Goal: Communication & Community: Answer question/provide support

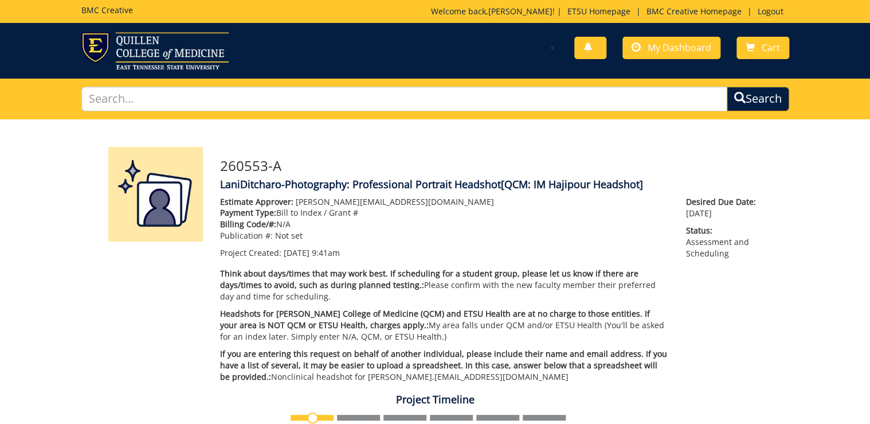
scroll to position [560, 0]
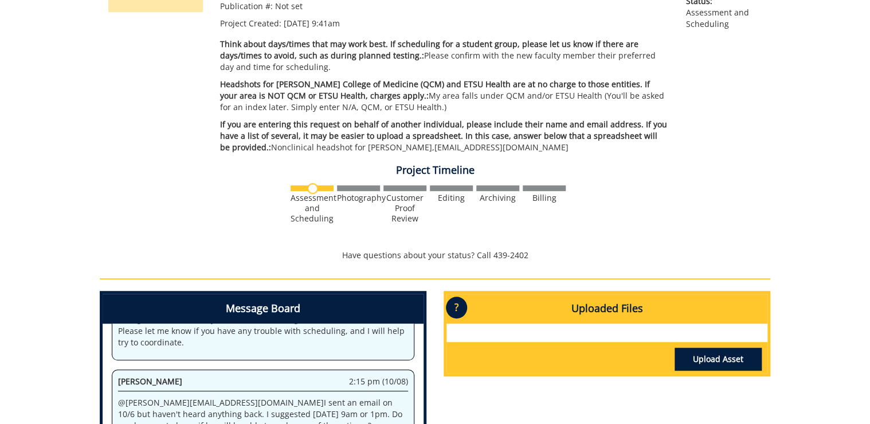
scroll to position [560, 0]
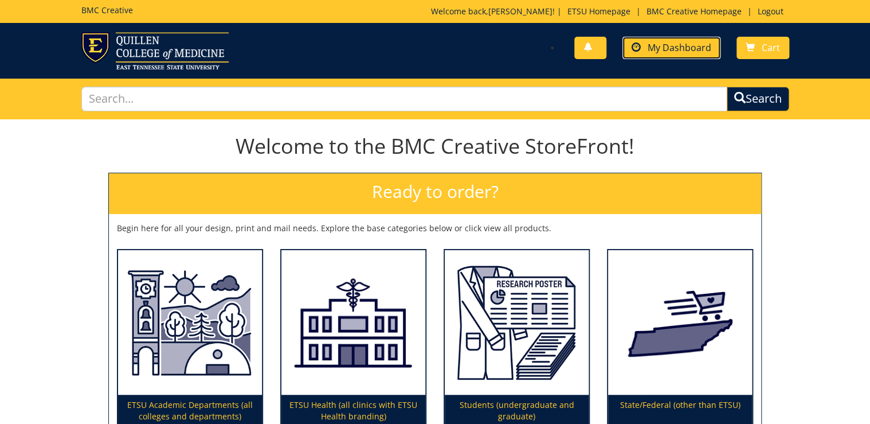
drag, startPoint x: 675, startPoint y: 49, endPoint x: 646, endPoint y: 81, distance: 42.2
click at [674, 50] on span "My Dashboard" at bounding box center [680, 47] width 64 height 13
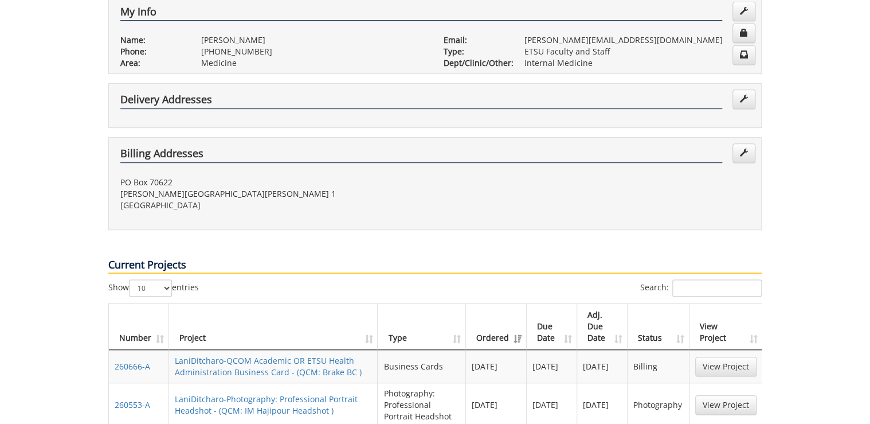
scroll to position [413, 0]
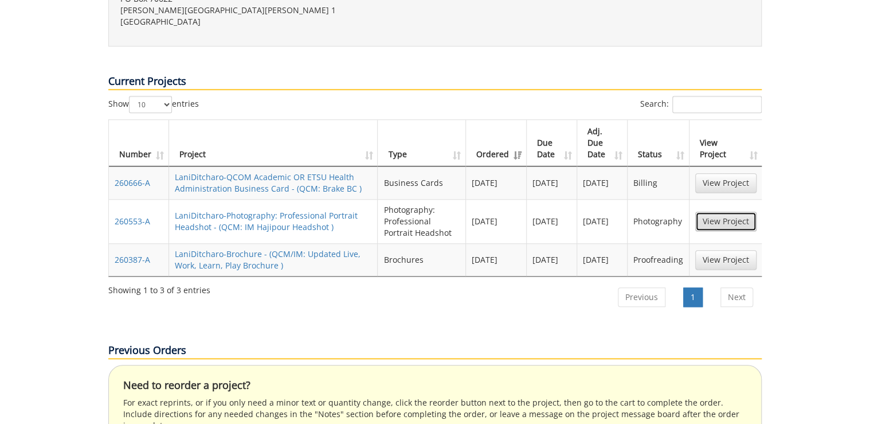
click at [742, 211] on link "View Project" at bounding box center [725, 220] width 61 height 19
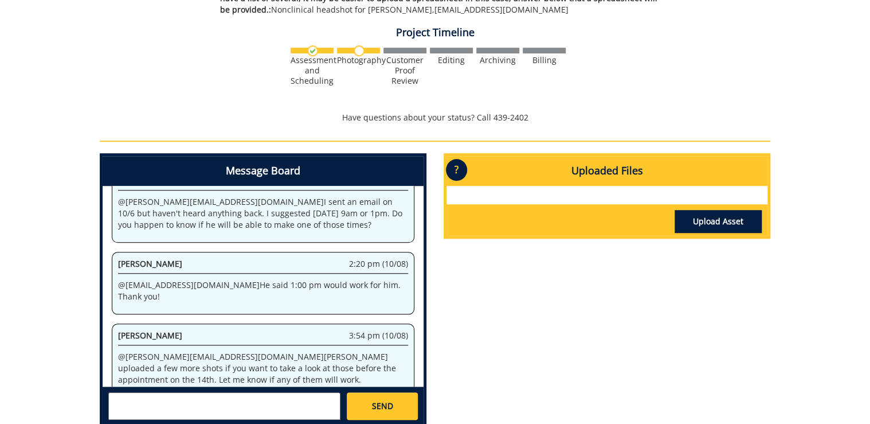
scroll to position [413, 0]
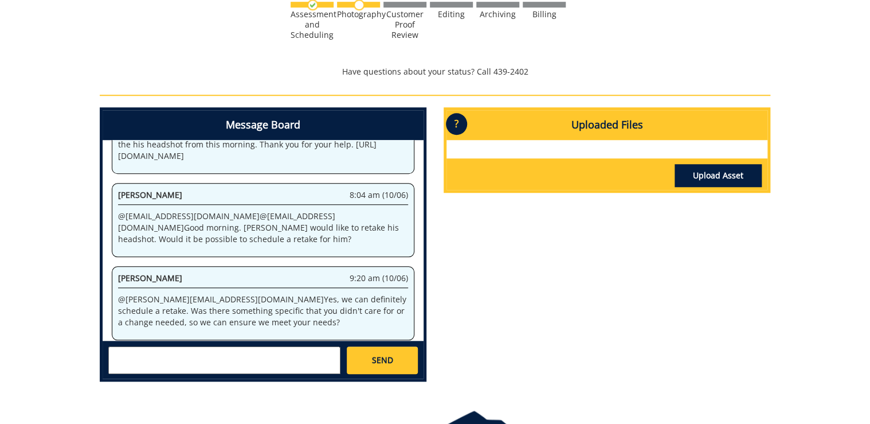
scroll to position [276, 0]
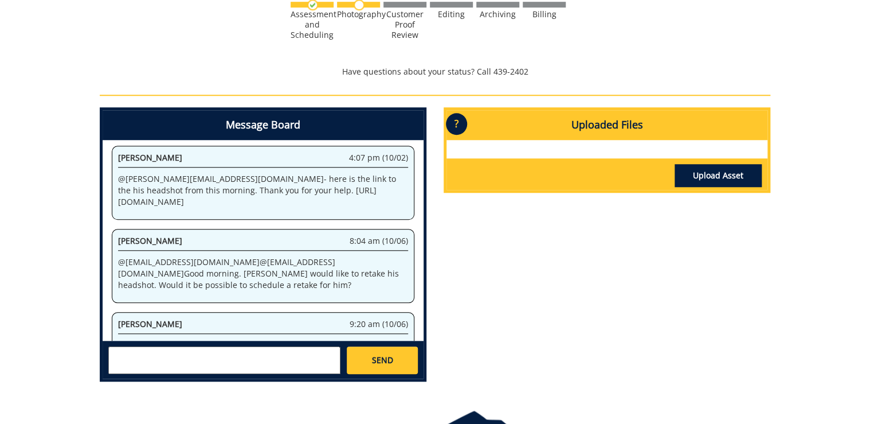
drag, startPoint x: 165, startPoint y: 198, endPoint x: 248, endPoint y: 181, distance: 84.2
click at [248, 181] on p "@ ditcharo@etsu.edu - here is the link to the his headshot from this morning. T…" at bounding box center [263, 190] width 290 height 34
copy p "https://etsu365-my.sharepoint.com/:i:/g/personal/gougeja_etsu_edu/EUDA5ONIzSZAq…"
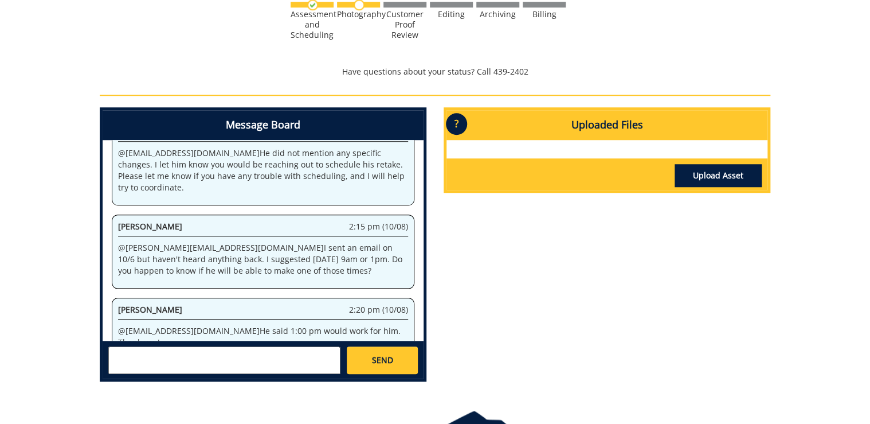
scroll to position [642, 0]
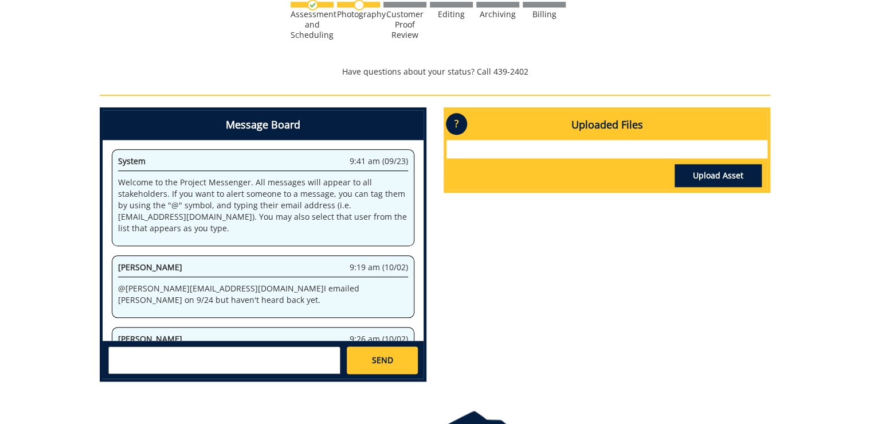
scroll to position [642, 0]
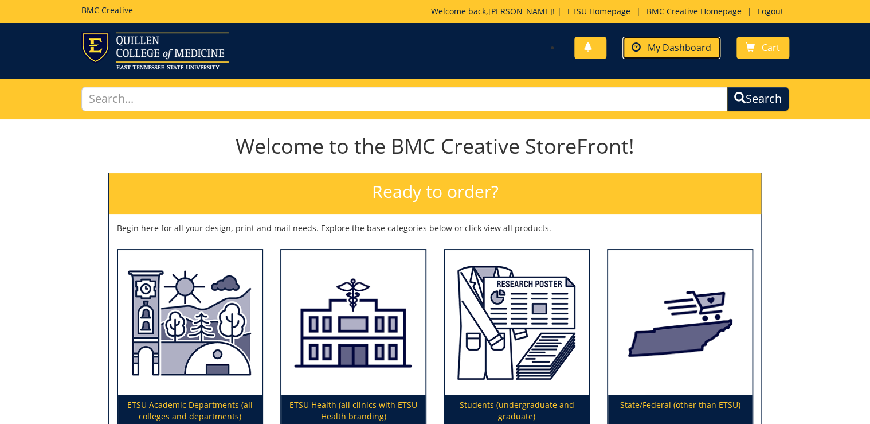
click at [680, 48] on span "My Dashboard" at bounding box center [680, 47] width 64 height 13
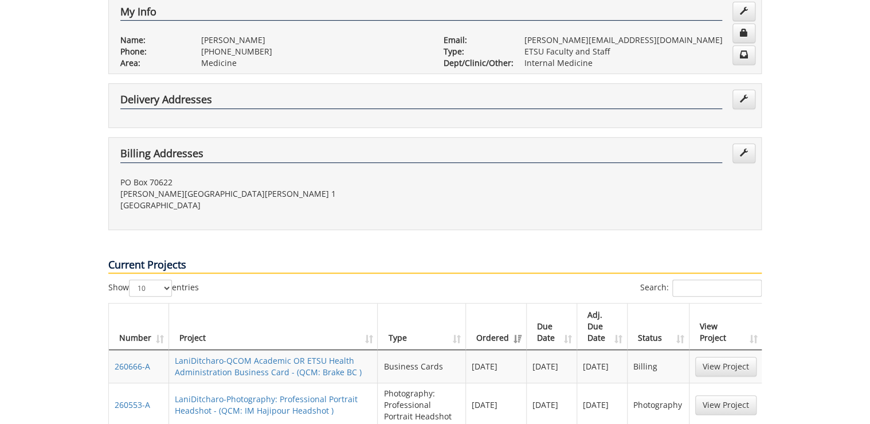
scroll to position [458, 0]
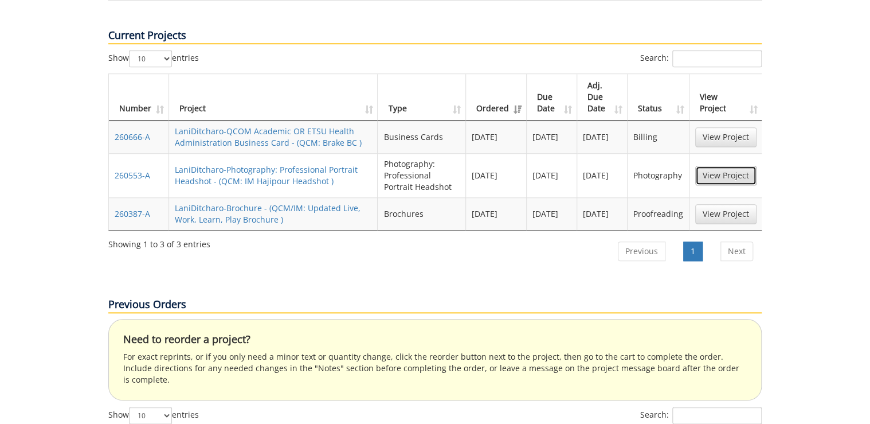
click at [716, 166] on link "View Project" at bounding box center [725, 175] width 61 height 19
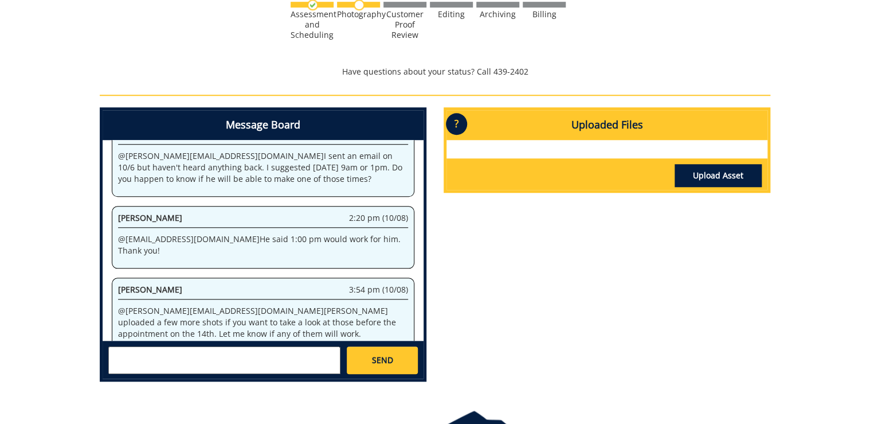
scroll to position [458, 0]
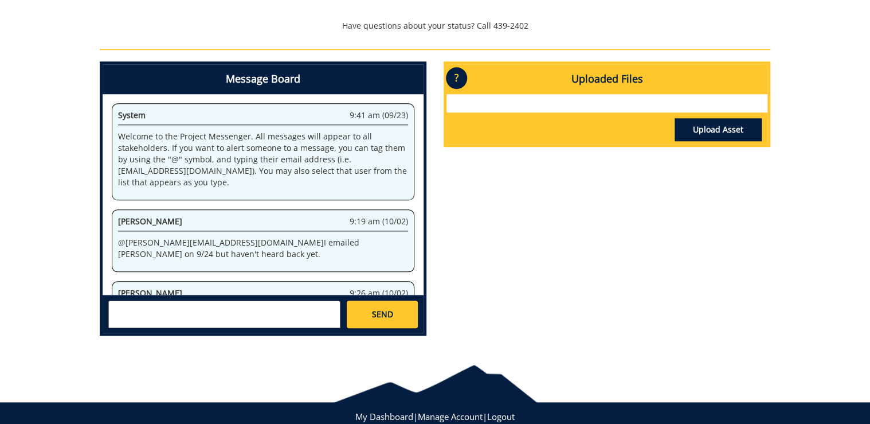
scroll to position [642, 0]
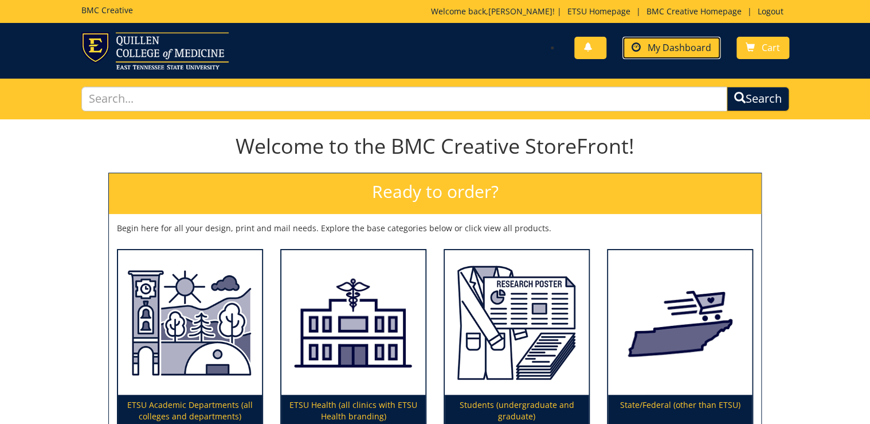
click at [687, 40] on link "My Dashboard" at bounding box center [671, 48] width 98 height 22
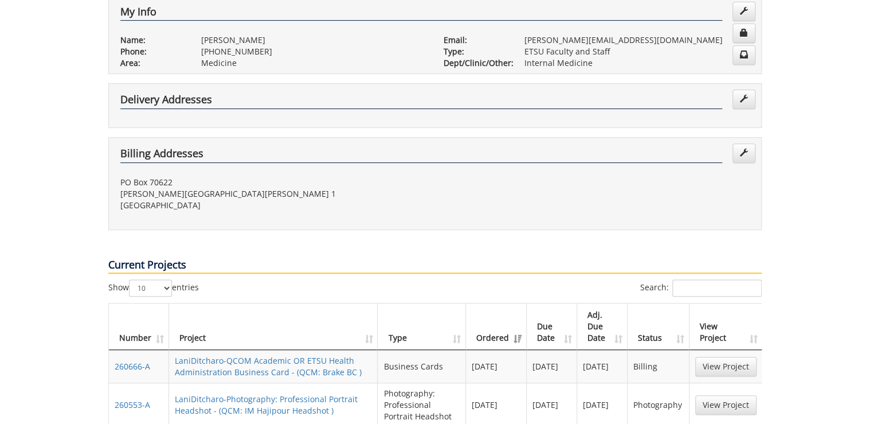
scroll to position [275, 0]
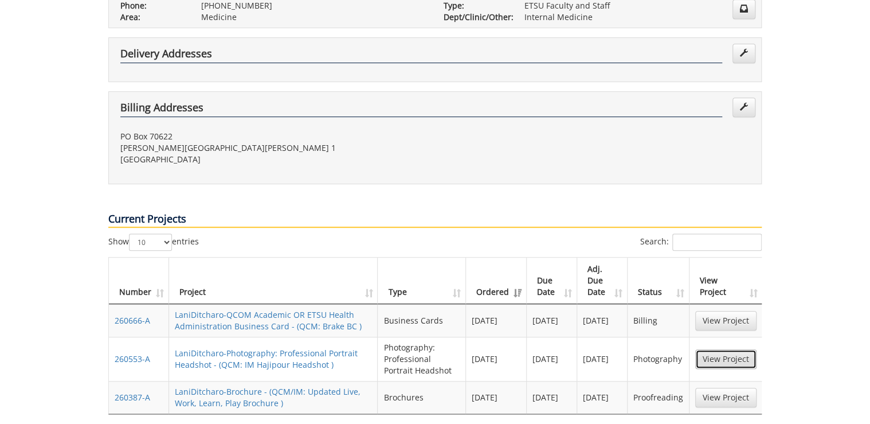
click at [729, 349] on link "View Project" at bounding box center [725, 358] width 61 height 19
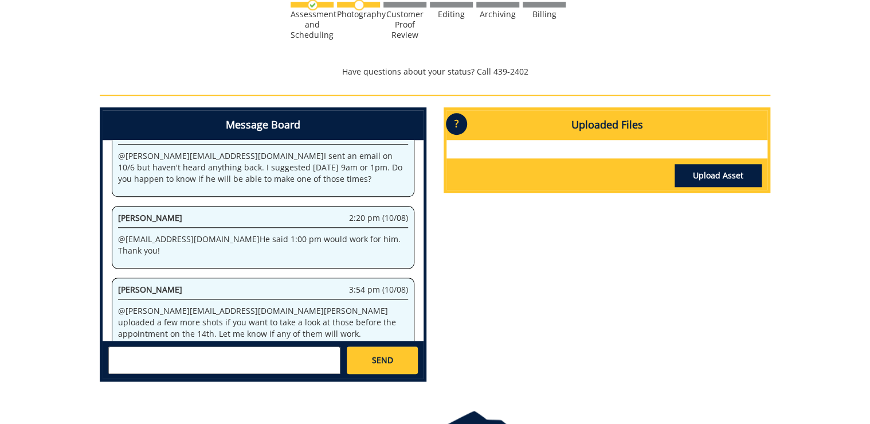
scroll to position [458, 0]
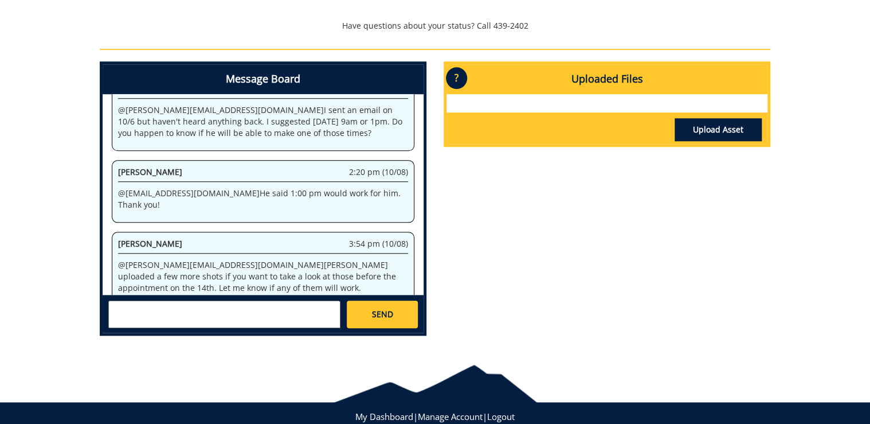
click at [216, 307] on textarea at bounding box center [224, 314] width 232 height 28
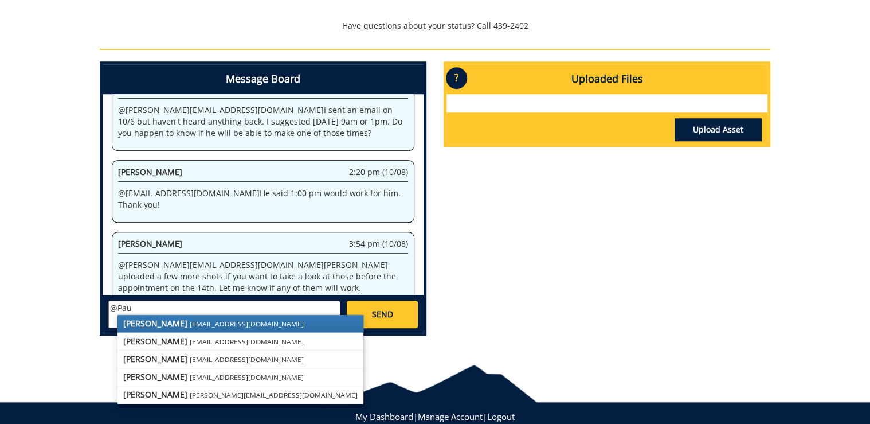
click at [190, 324] on small "[EMAIL_ADDRESS][DOMAIN_NAME]" at bounding box center [247, 323] width 114 height 9
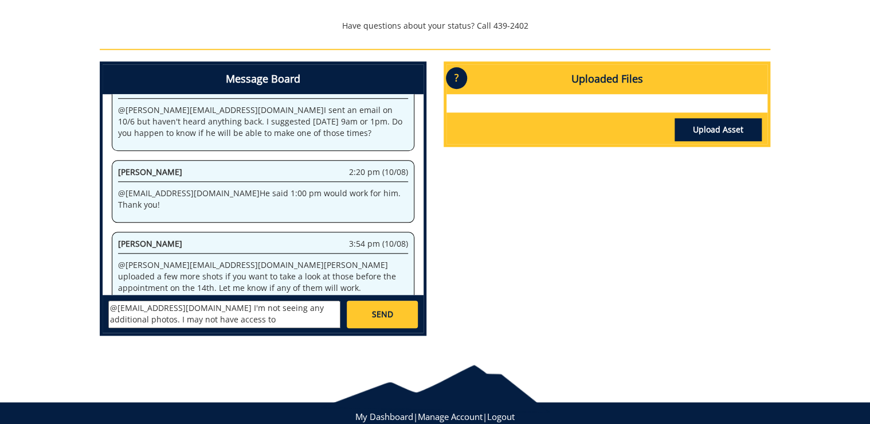
click at [269, 320] on textarea "@sluderp@etsu.edu I'm not seeing any additional photos. I may not have access to" at bounding box center [224, 314] width 232 height 28
drag, startPoint x: 189, startPoint y: 309, endPoint x: 249, endPoint y: 320, distance: 61.2
click at [249, 320] on textarea "@sluderp@etsu.edu I'm not seeing any additional photos. I may not have access t…" at bounding box center [224, 314] width 232 height 28
click at [168, 321] on textarea "@sluderp@etsu.edu I'm not seeing any additional photos. I may not have access t…" at bounding box center [224, 314] width 232 height 28
drag, startPoint x: 187, startPoint y: 308, endPoint x: 265, endPoint y: 325, distance: 79.1
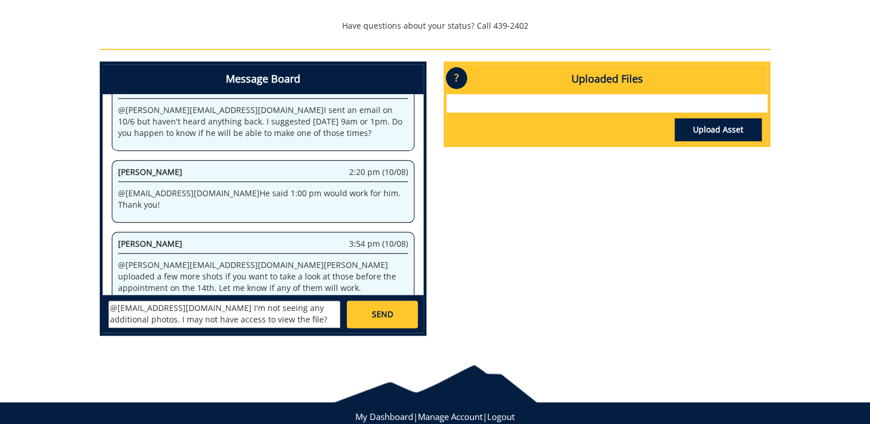
click at [265, 325] on textarea "@sluderp@etsu.edu I'm not seeing any additional photos. I may not have access t…" at bounding box center [224, 314] width 232 height 28
paste textarea "’m not seeing any additional photos. Were they uploaded somewhere I might not h…"
type textarea "@sluderp@etsu.edu I’m not seeing any additional photos. Were they uploaded some…"
click at [367, 322] on link "SEND" at bounding box center [382, 314] width 71 height 28
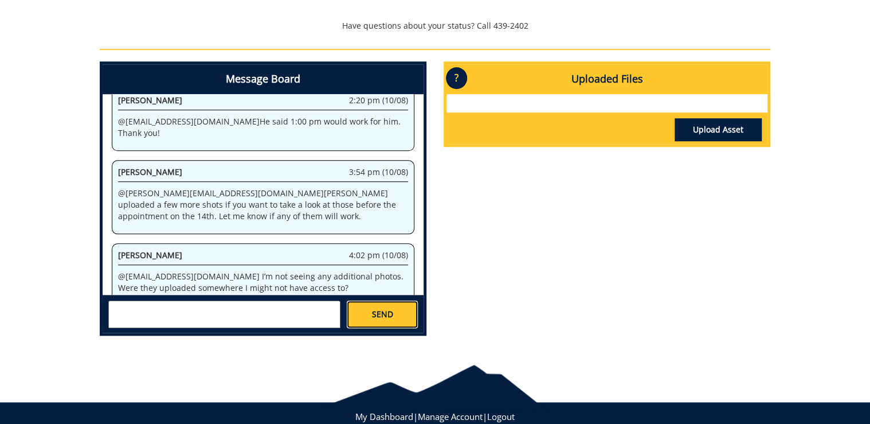
scroll to position [857, 0]
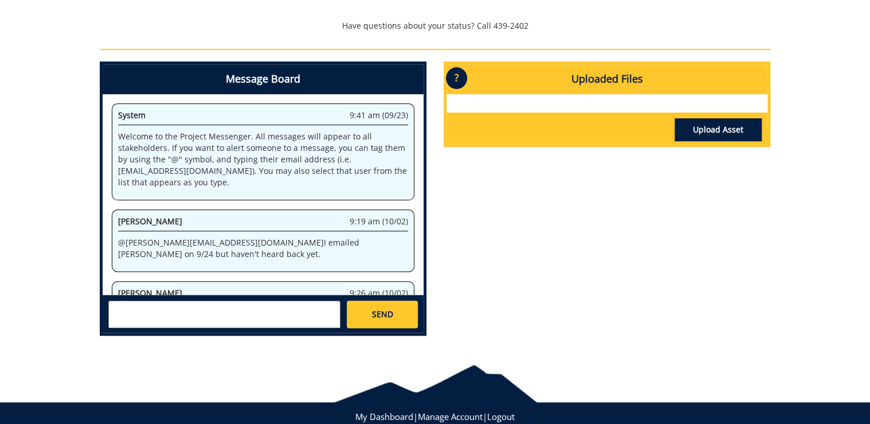
scroll to position [714, 0]
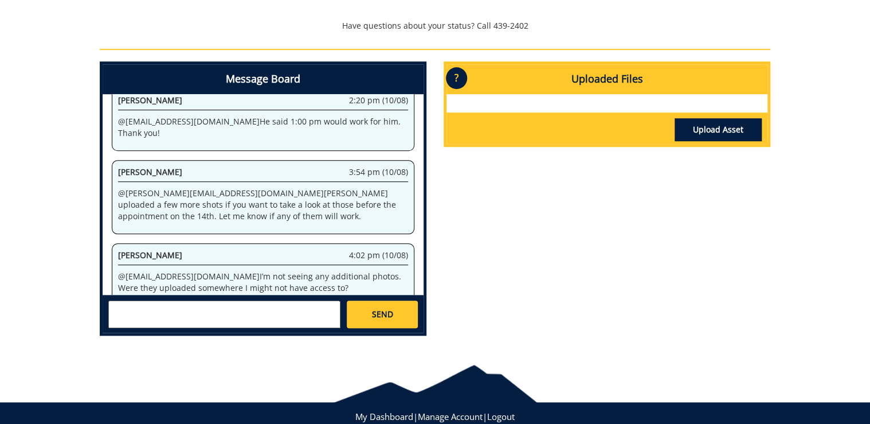
click at [537, 295] on div "Message Board System 9:41 am (09/23) Welcome to the Project Messenger. All mess…" at bounding box center [435, 202] width 688 height 283
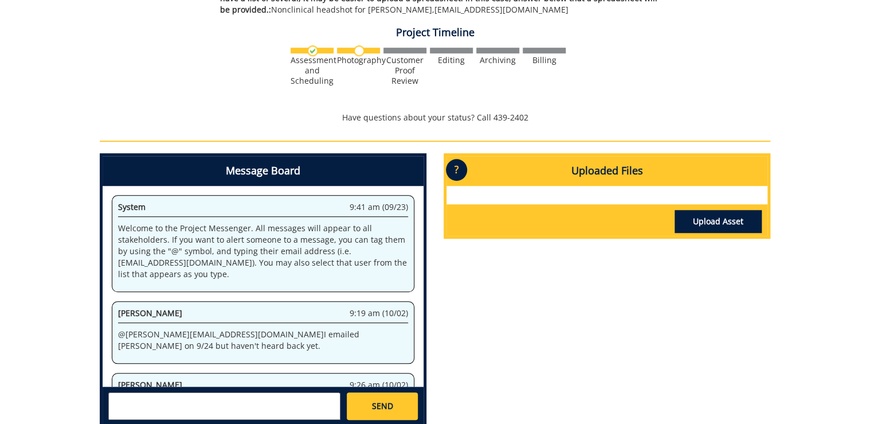
scroll to position [714, 0]
